Goal: Navigation & Orientation: Find specific page/section

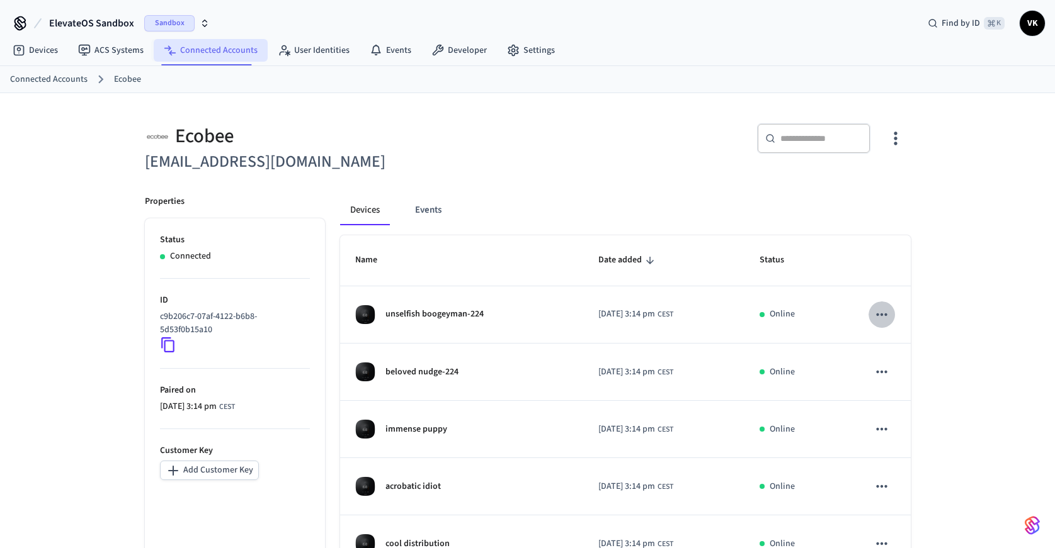
click at [203, 44] on link "Connected Accounts" at bounding box center [211, 50] width 114 height 23
